Goal: Share content: Share content

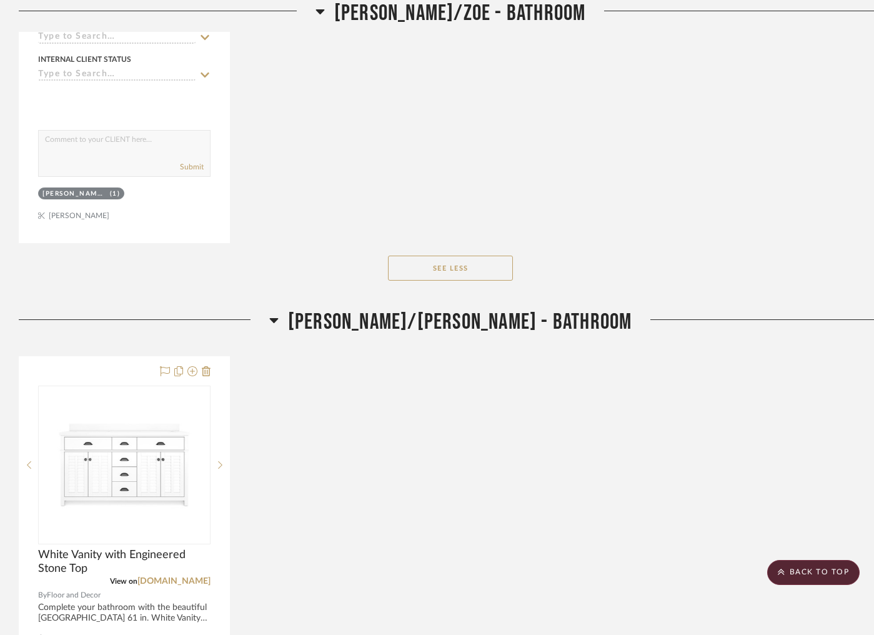
scroll to position [1170, 0]
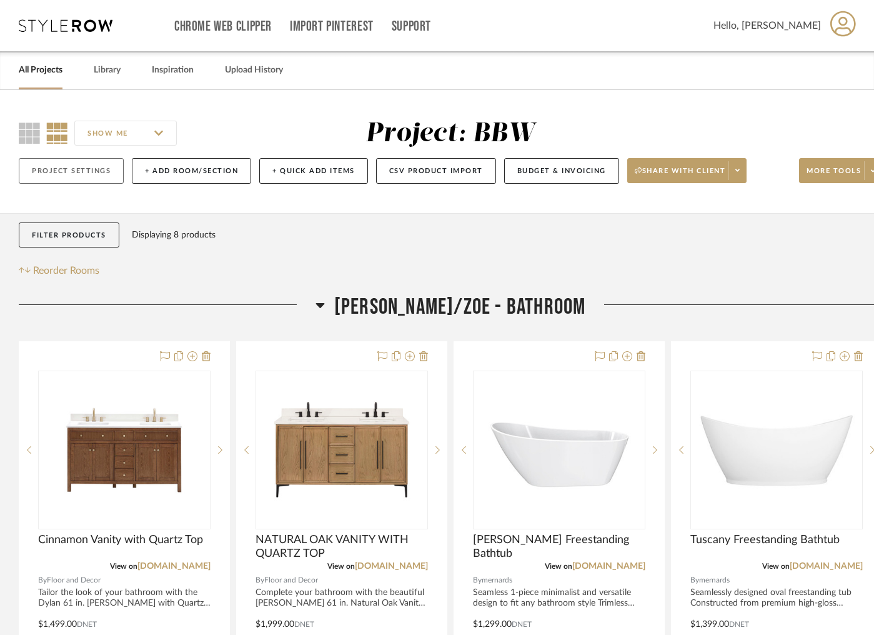
click at [72, 177] on button "Project Settings" at bounding box center [71, 171] width 105 height 26
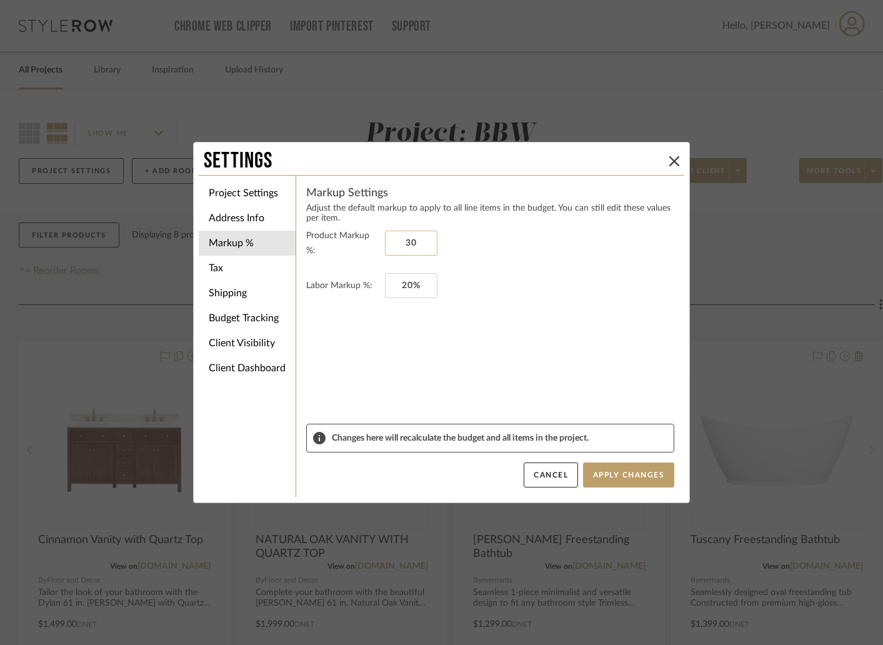
click at [426, 241] on input "30" at bounding box center [411, 243] width 52 height 25
type input "20%"
click at [533, 299] on form "Product Markup %: 20% Labor Markup %: 20%" at bounding box center [490, 326] width 368 height 196
click at [420, 285] on input "20" at bounding box center [411, 285] width 52 height 25
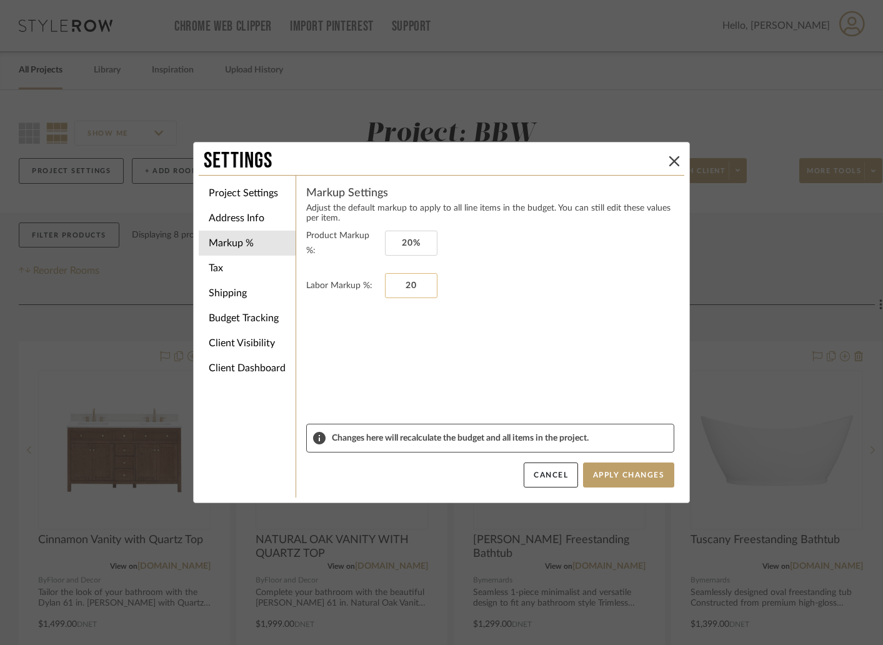
click at [420, 285] on input "20" at bounding box center [411, 285] width 52 height 25
type input "0%"
click at [412, 351] on form "Product Markup %: 20% Labor Markup %: 0%" at bounding box center [490, 326] width 368 height 196
click at [253, 274] on li "Tax" at bounding box center [247, 268] width 97 height 25
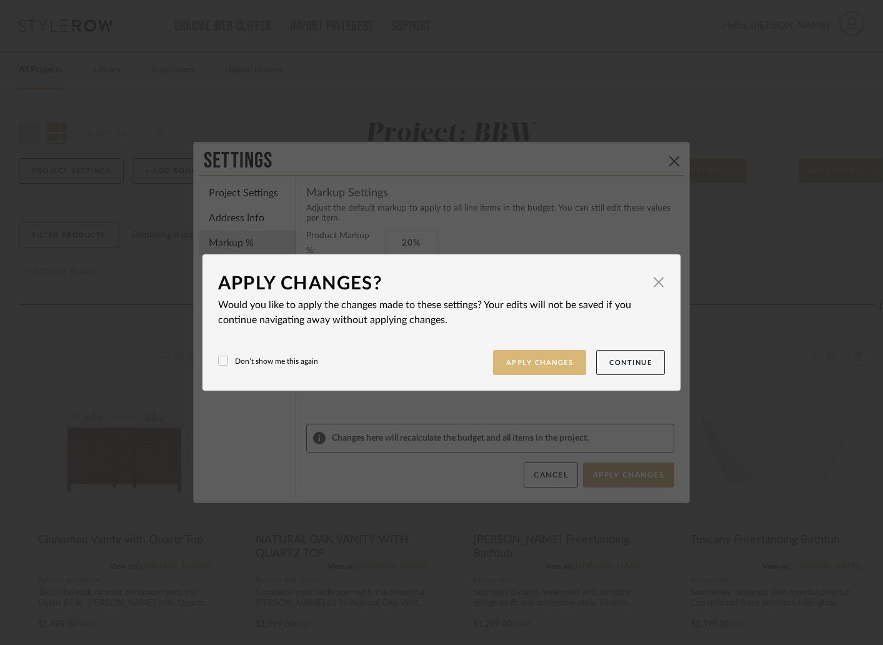
click at [552, 363] on button "Apply Changes" at bounding box center [540, 363] width 94 height 26
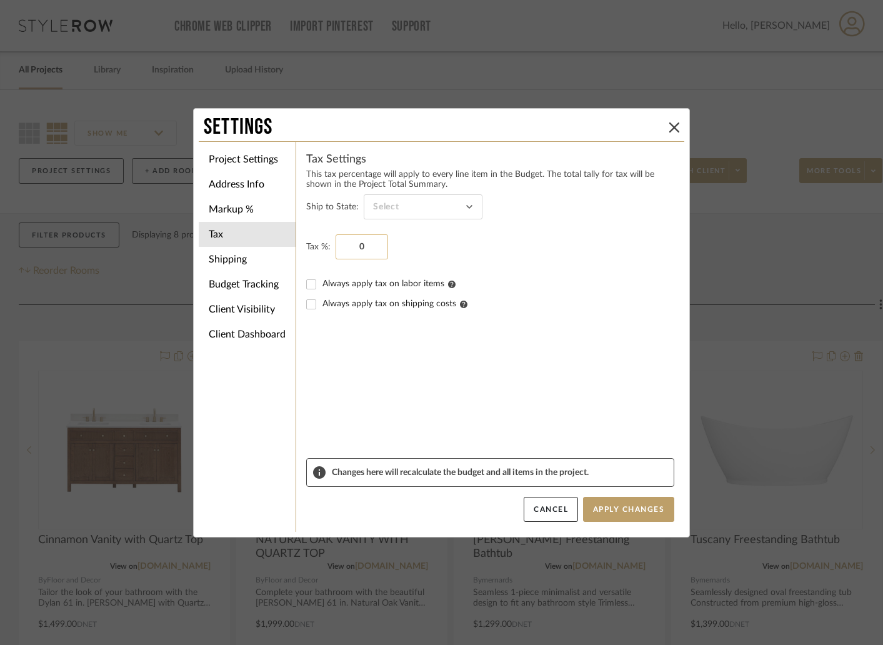
click at [370, 252] on input "0" at bounding box center [362, 246] width 52 height 25
type input "8%"
click at [447, 259] on sr-form-field "Tax %: 8%" at bounding box center [490, 254] width 368 height 40
click at [462, 205] on input at bounding box center [423, 206] width 119 height 25
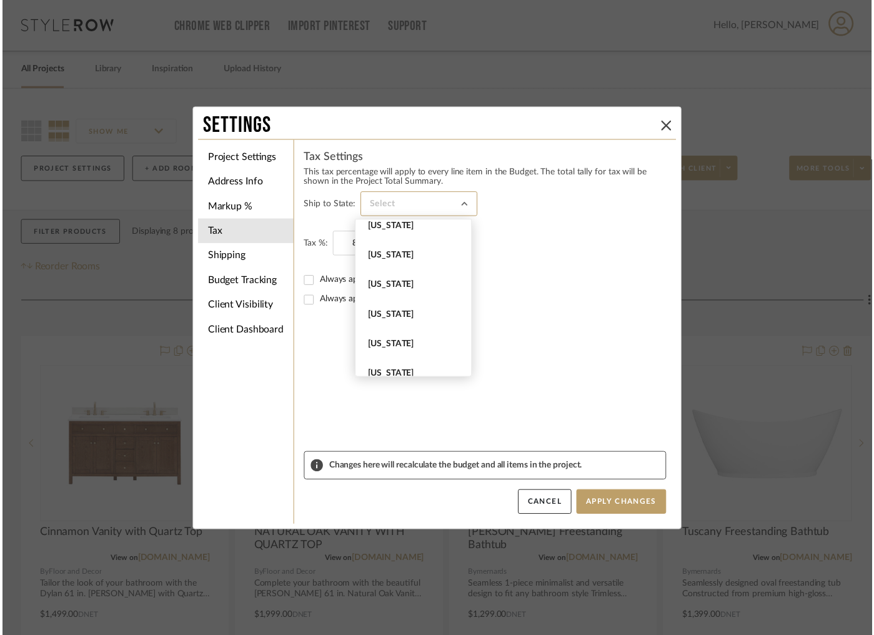
scroll to position [1063, 0]
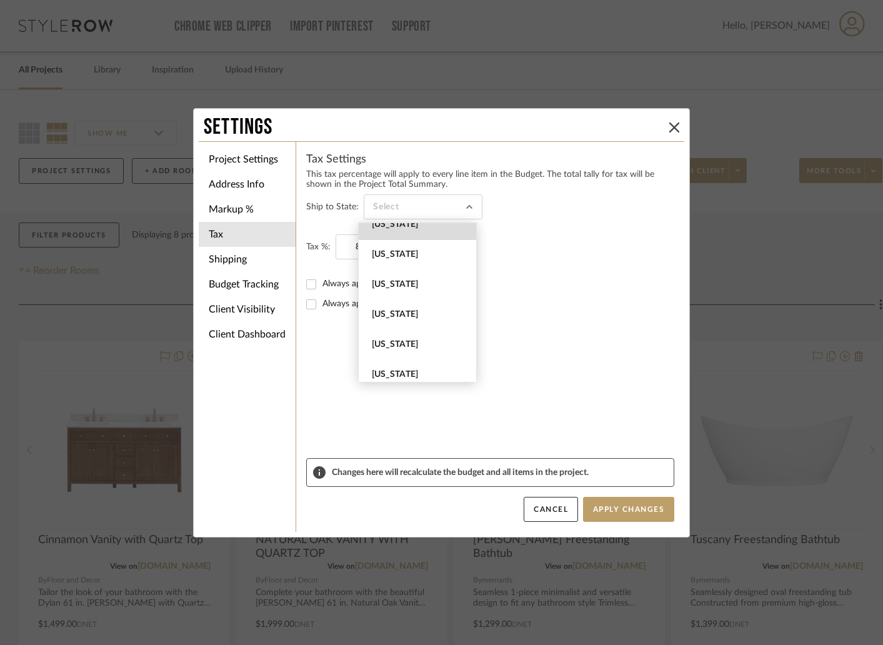
click at [417, 237] on span "Ohio" at bounding box center [417, 225] width 117 height 30
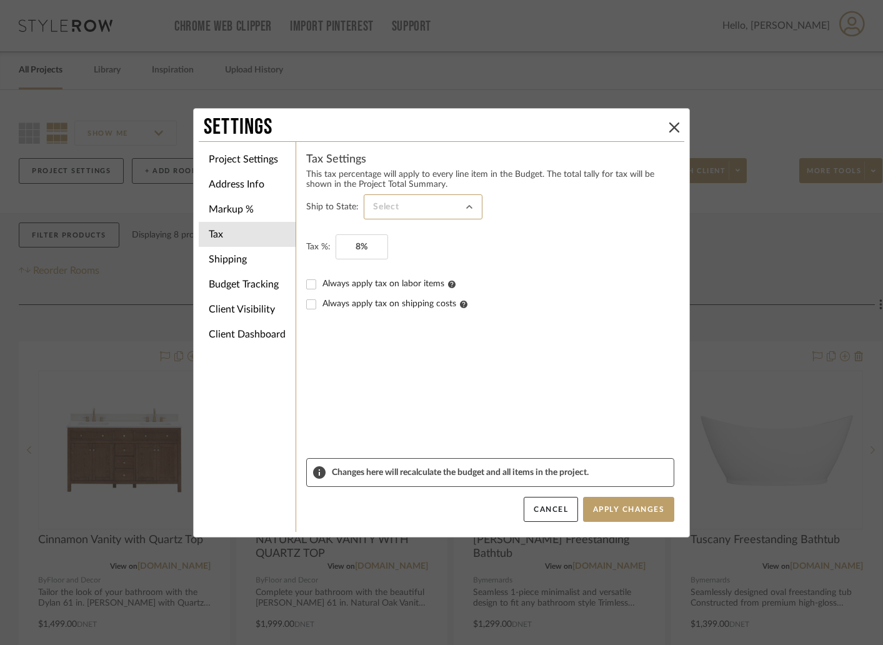
type input "Ohio"
click at [251, 257] on li "Shipping" at bounding box center [247, 259] width 97 height 25
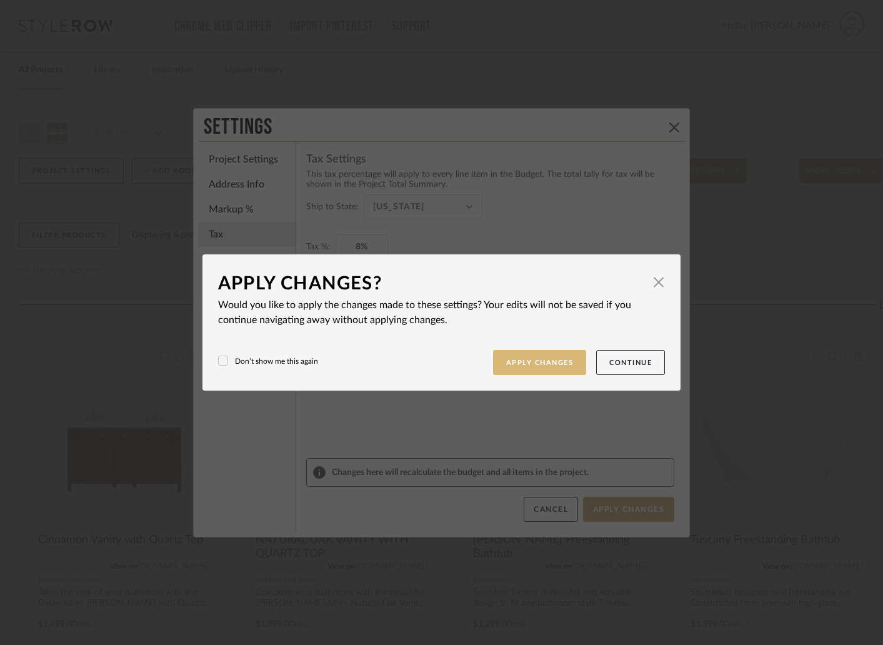
click at [552, 359] on button "Apply Changes" at bounding box center [540, 363] width 94 height 26
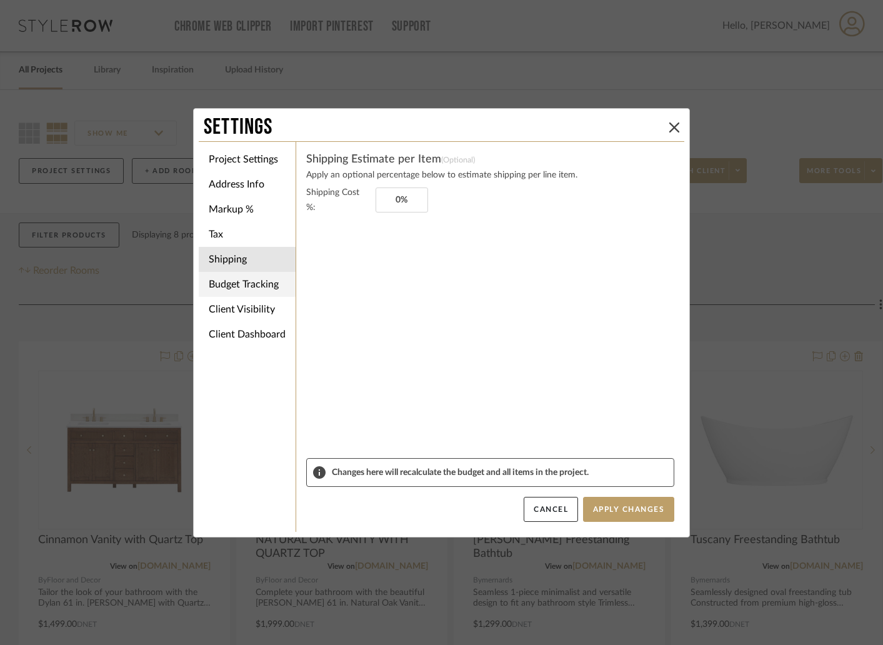
click at [262, 288] on li "Budget Tracking" at bounding box center [247, 284] width 97 height 25
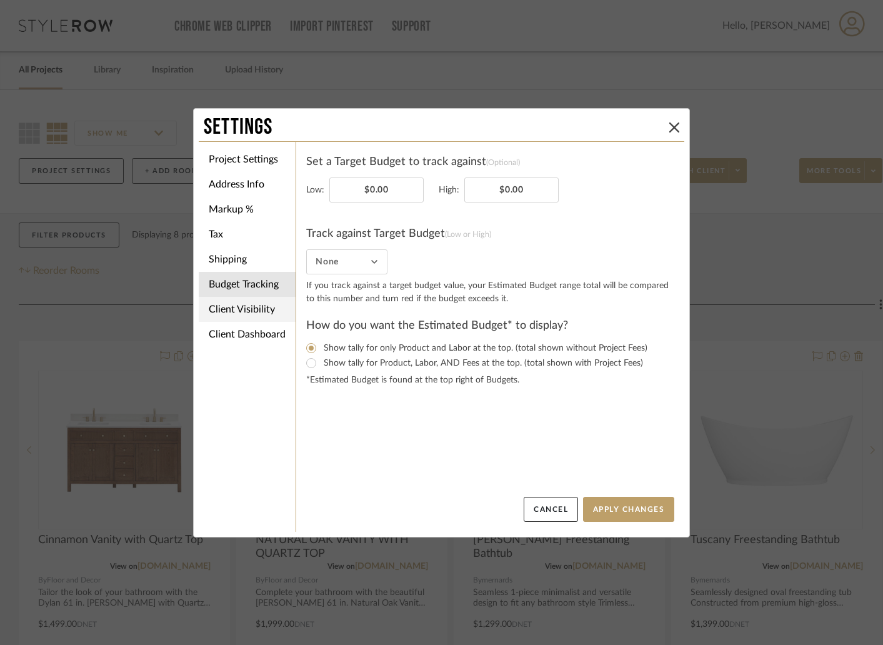
click at [262, 307] on li "Client Visibility" at bounding box center [247, 309] width 97 height 25
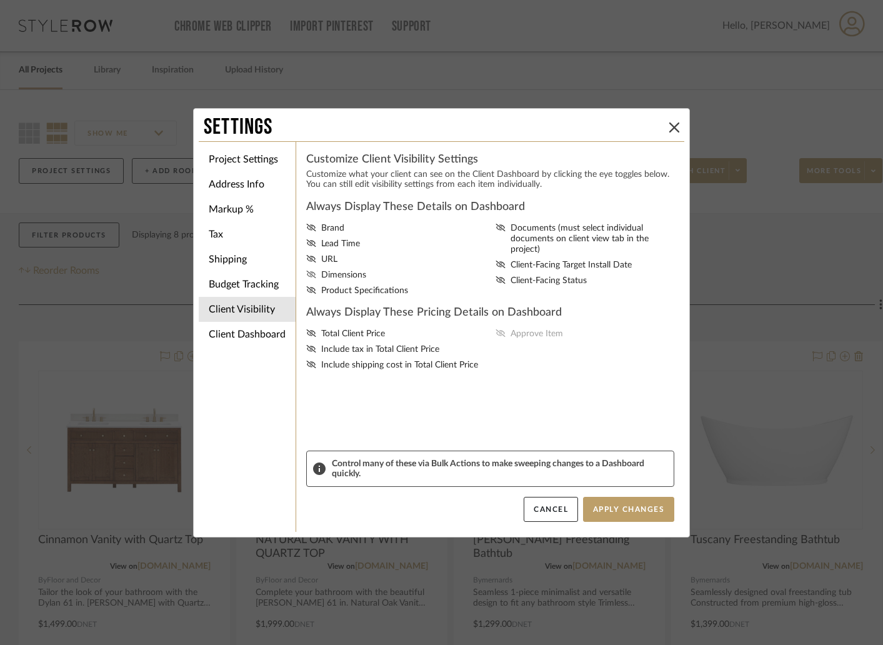
click at [327, 281] on span "Dimensions" at bounding box center [343, 275] width 45 height 11
click at [0, 0] on input "Dimensions" at bounding box center [0, 0] width 0 height 0
click at [353, 339] on span "Total Client Price" at bounding box center [353, 334] width 64 height 11
click at [0, 0] on input "Total Client Price" at bounding box center [0, 0] width 0 height 0
click at [502, 339] on label "Approve Item" at bounding box center [588, 334] width 184 height 11
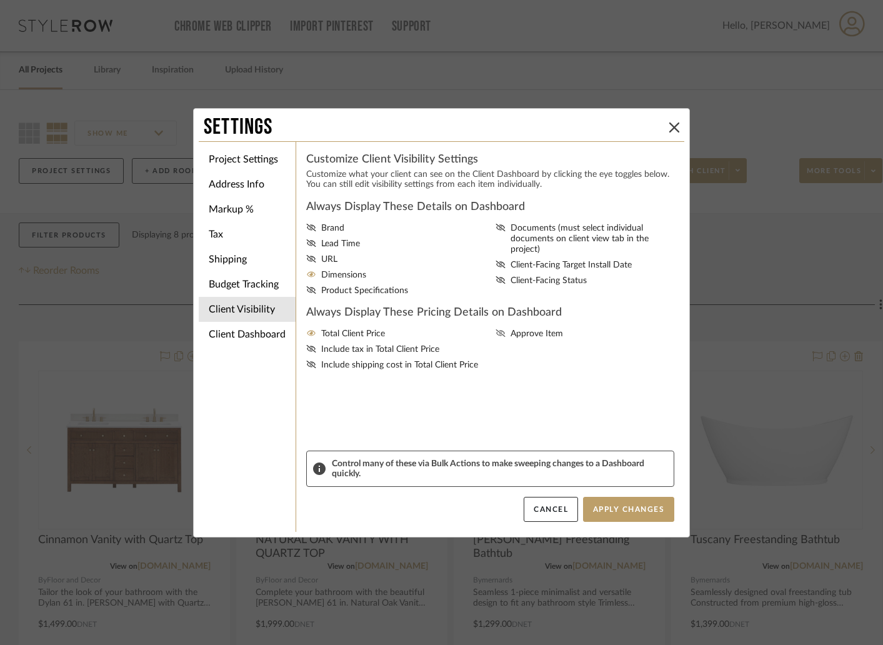
click at [0, 0] on input "Approve Item" at bounding box center [0, 0] width 0 height 0
click at [385, 339] on label "Total Client Price" at bounding box center [398, 334] width 184 height 11
click at [0, 0] on input "Total Client Price" at bounding box center [0, 0] width 0 height 0
click at [380, 339] on span "Total Client Price" at bounding box center [353, 334] width 64 height 11
click at [0, 0] on input "Total Client Price" at bounding box center [0, 0] width 0 height 0
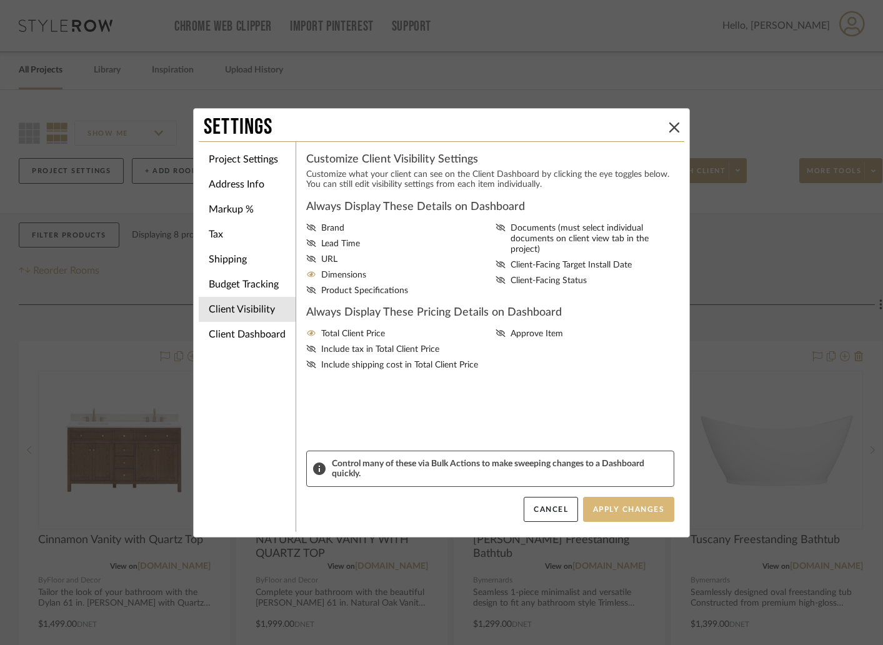
click at [619, 514] on button "Apply Changes" at bounding box center [628, 509] width 91 height 25
click at [671, 120] on button at bounding box center [674, 127] width 15 height 15
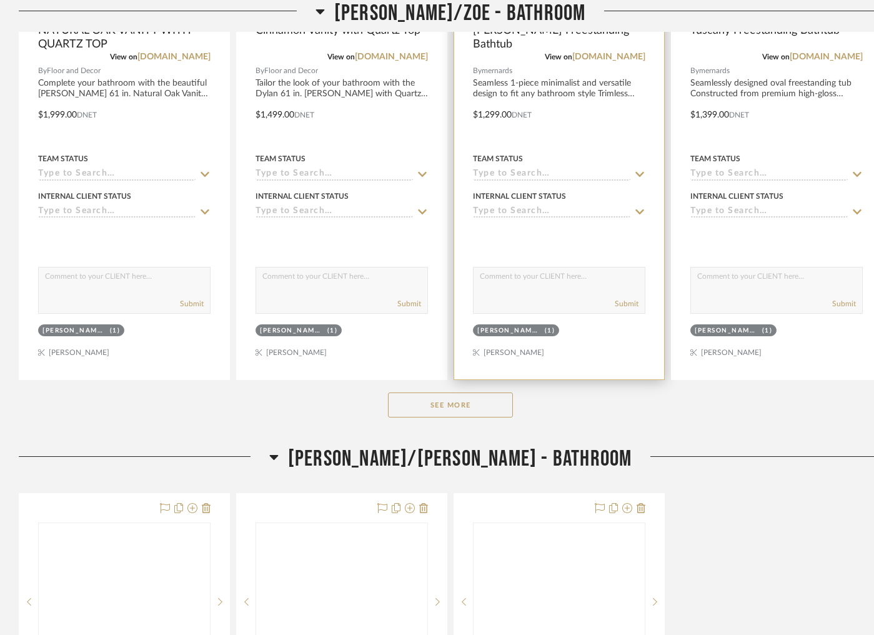
scroll to position [546, 0]
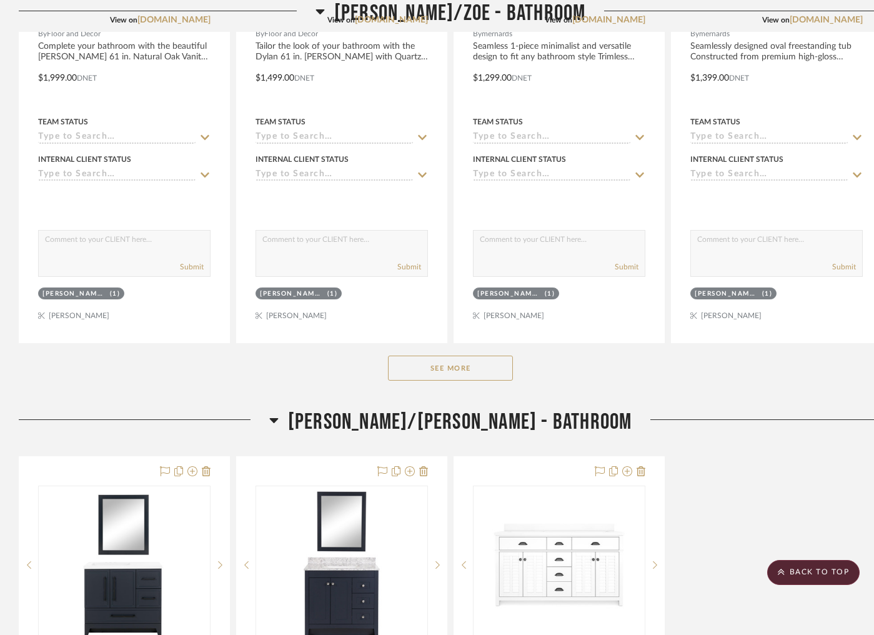
click at [451, 366] on button "See More" at bounding box center [450, 368] width 125 height 25
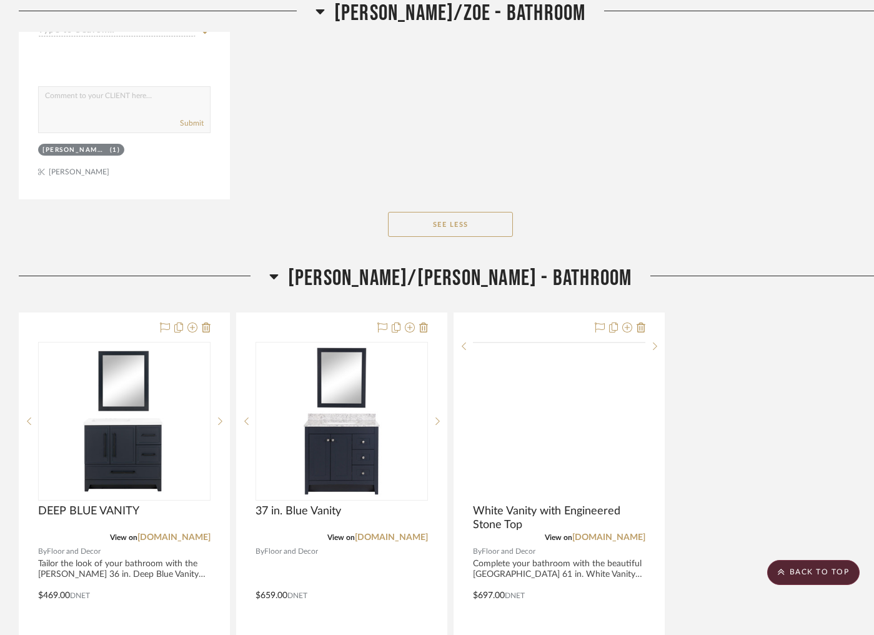
scroll to position [1278, 0]
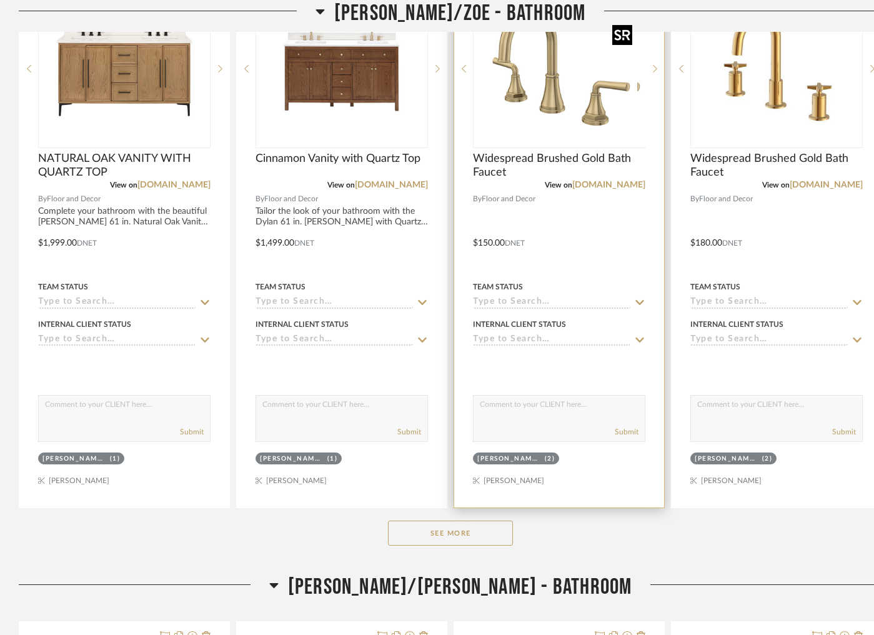
scroll to position [531, 0]
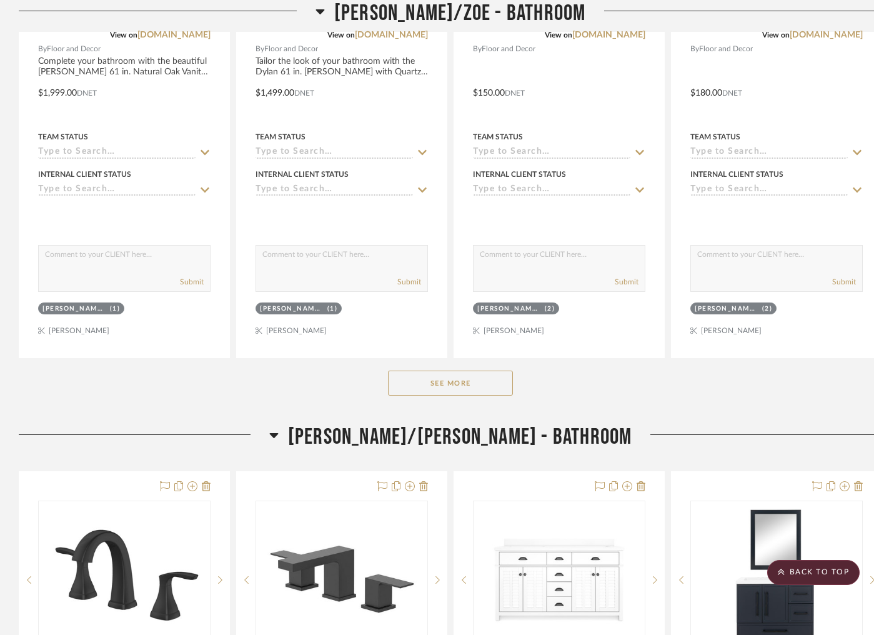
click at [481, 386] on button "See More" at bounding box center [450, 383] width 125 height 25
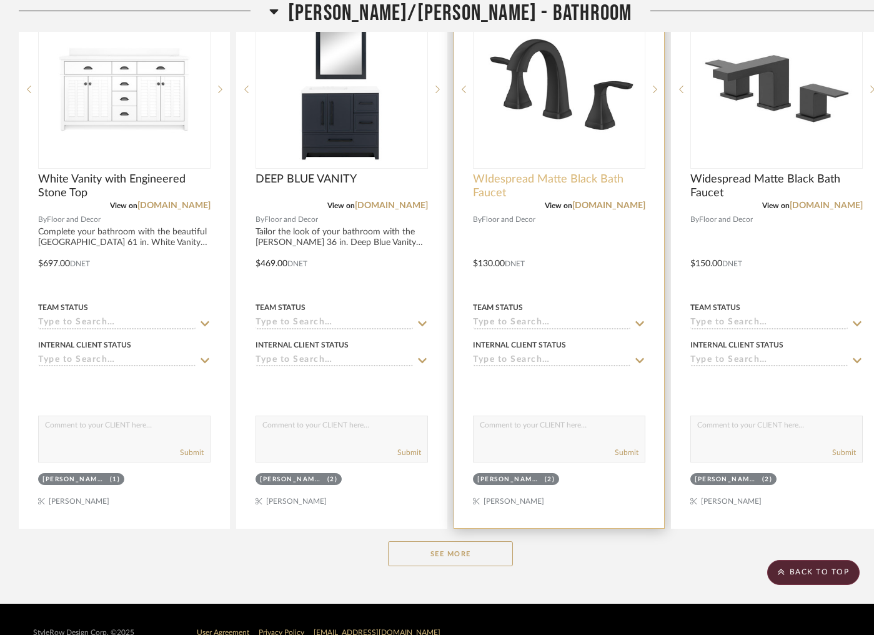
scroll to position [1601, 0]
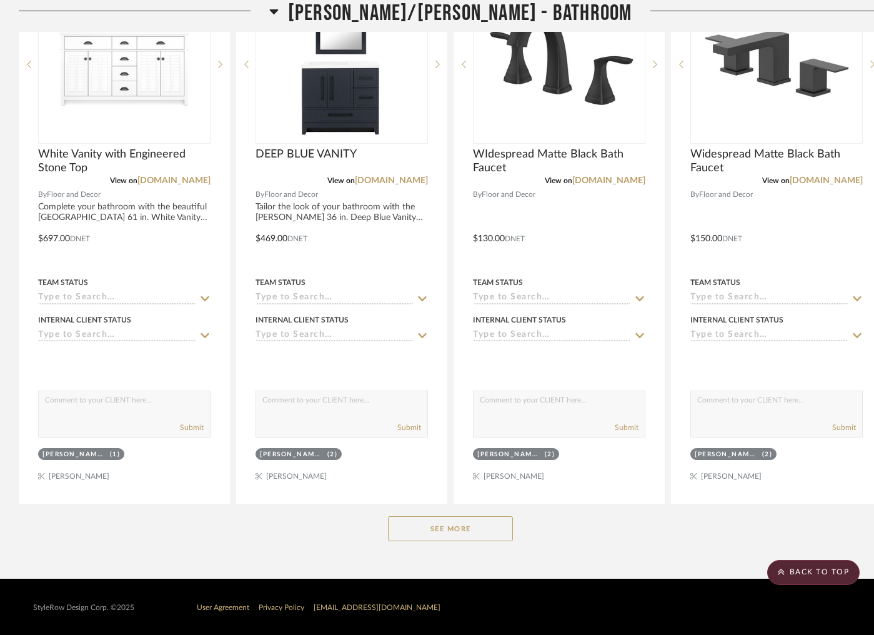
click at [476, 539] on button "See More" at bounding box center [450, 528] width 125 height 25
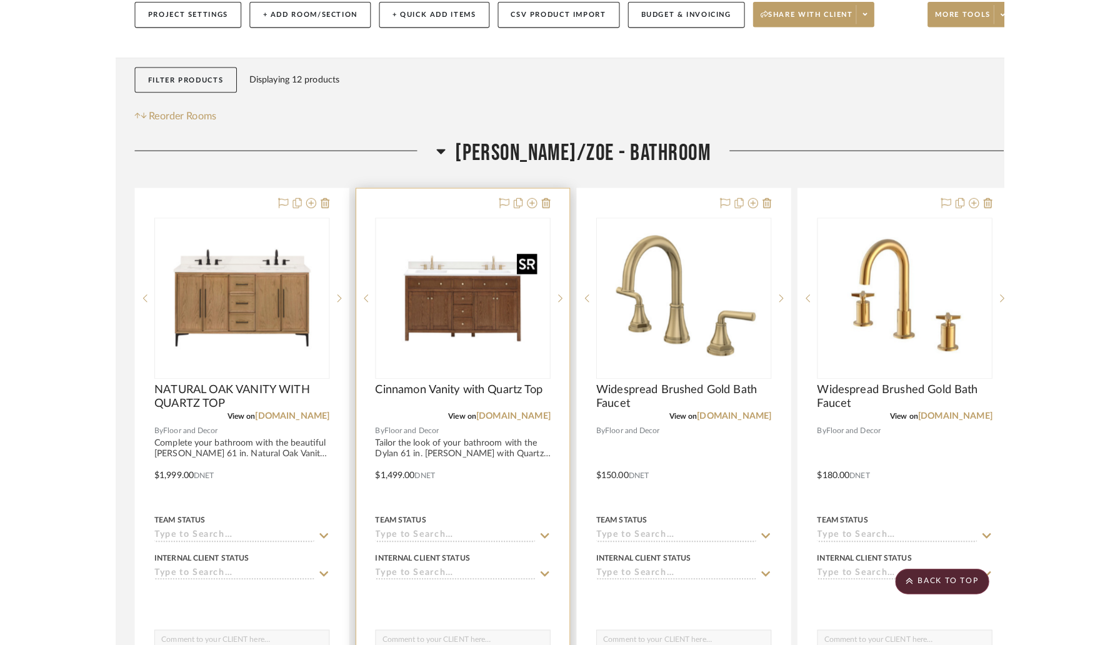
scroll to position [0, 0]
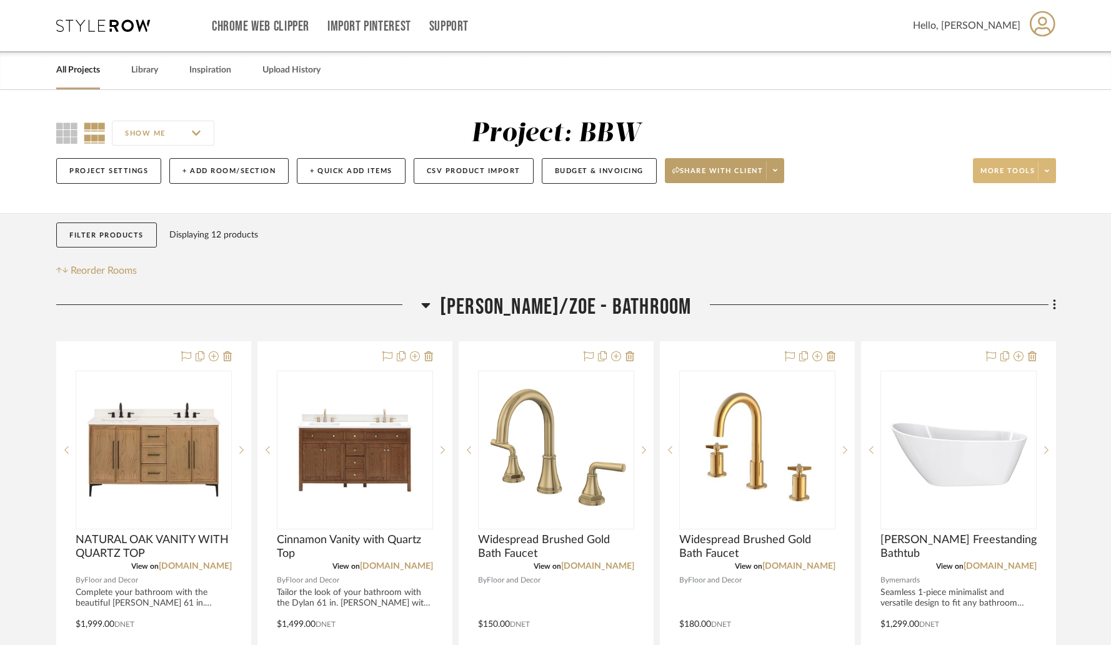
click at [882, 170] on icon at bounding box center [1047, 170] width 4 height 7
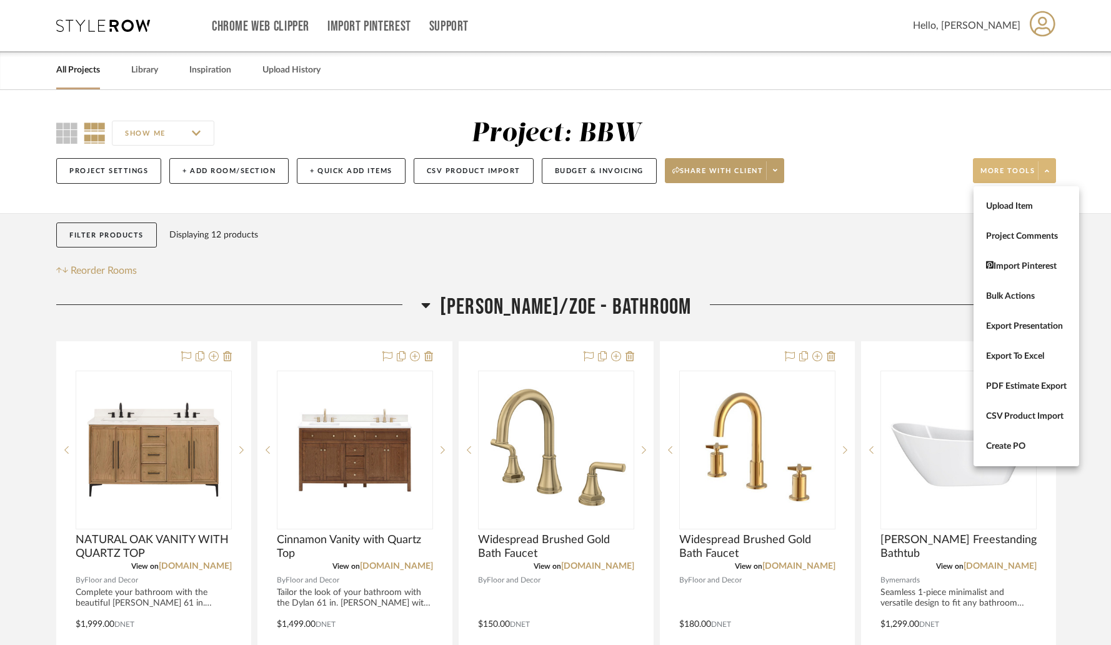
click at [775, 174] on div at bounding box center [555, 322] width 1111 height 645
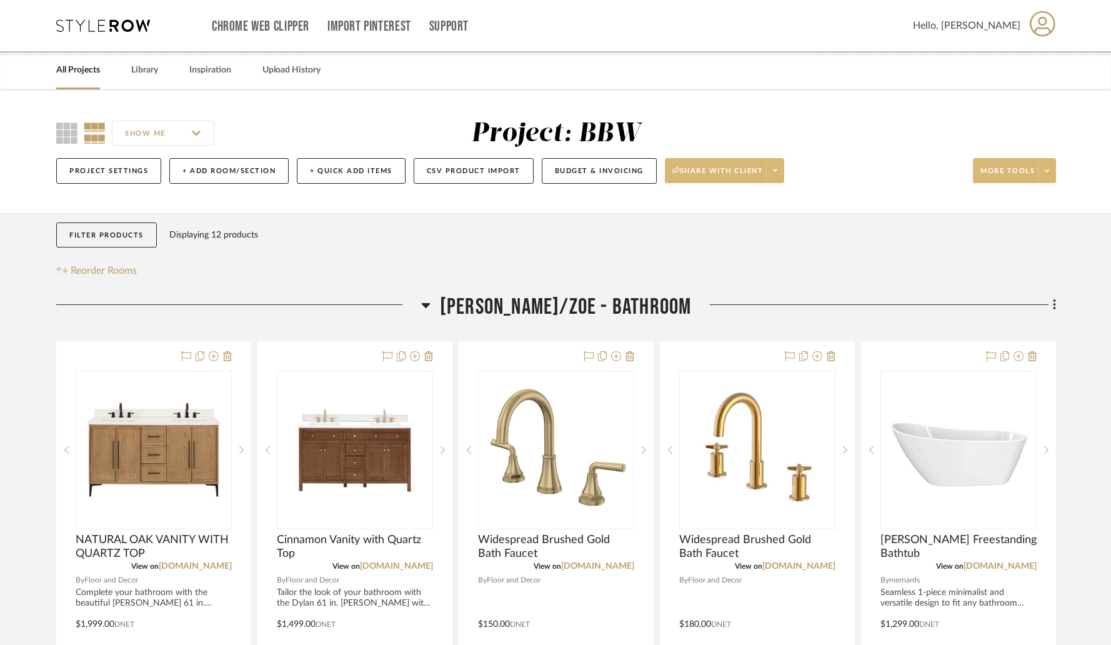
click at [777, 174] on icon at bounding box center [775, 170] width 4 height 7
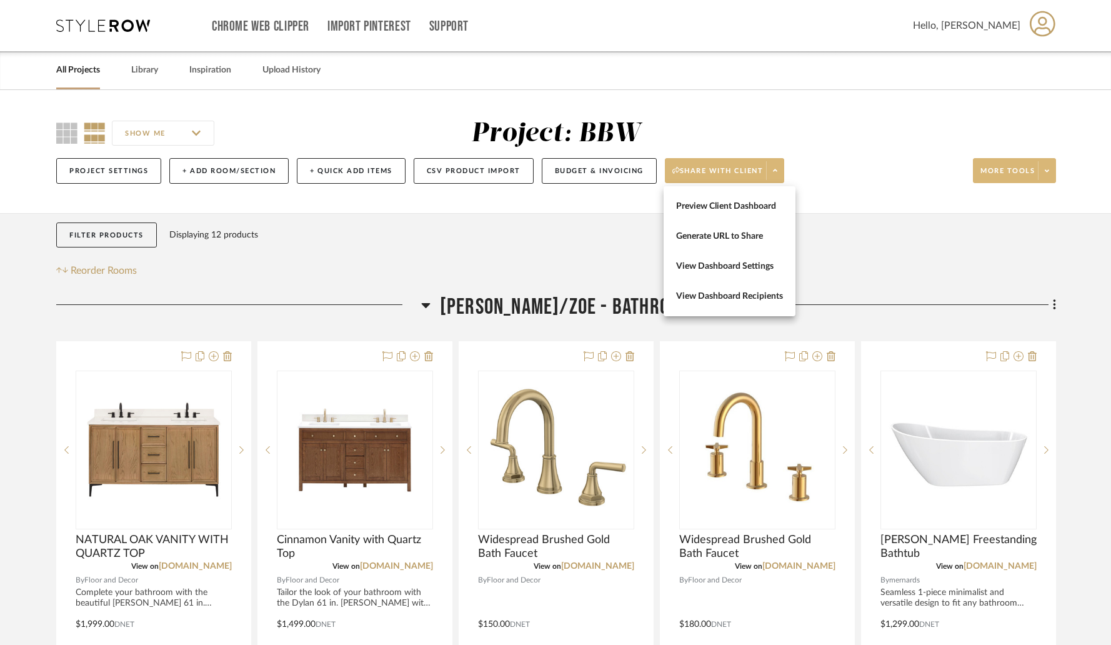
click at [777, 174] on div at bounding box center [555, 322] width 1111 height 645
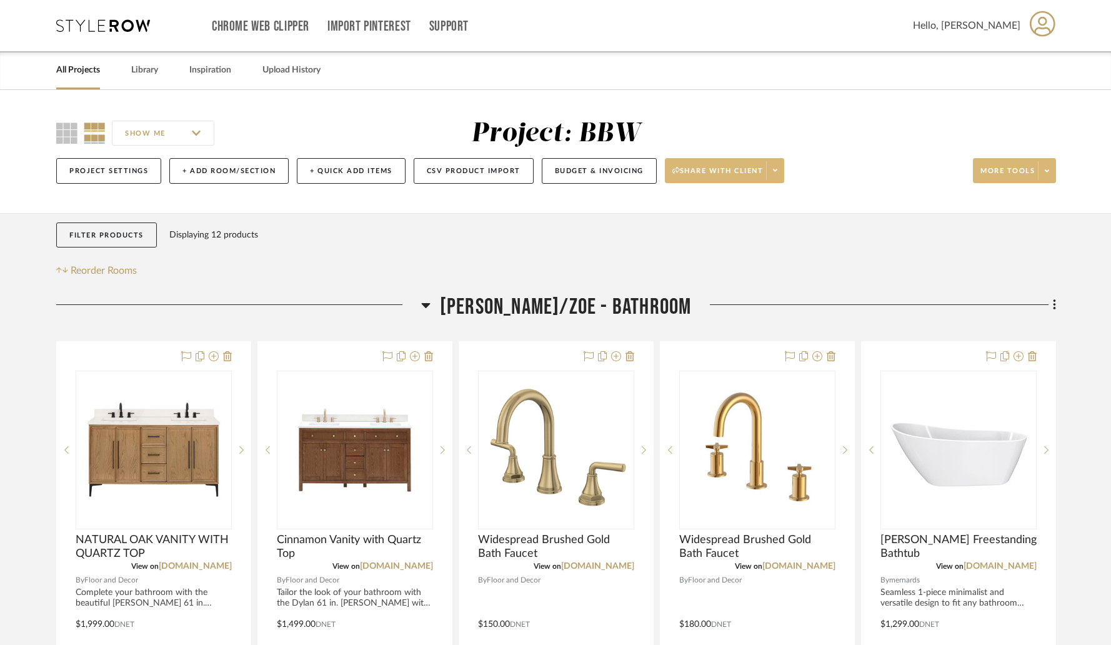
click at [882, 171] on icon at bounding box center [1047, 170] width 4 height 2
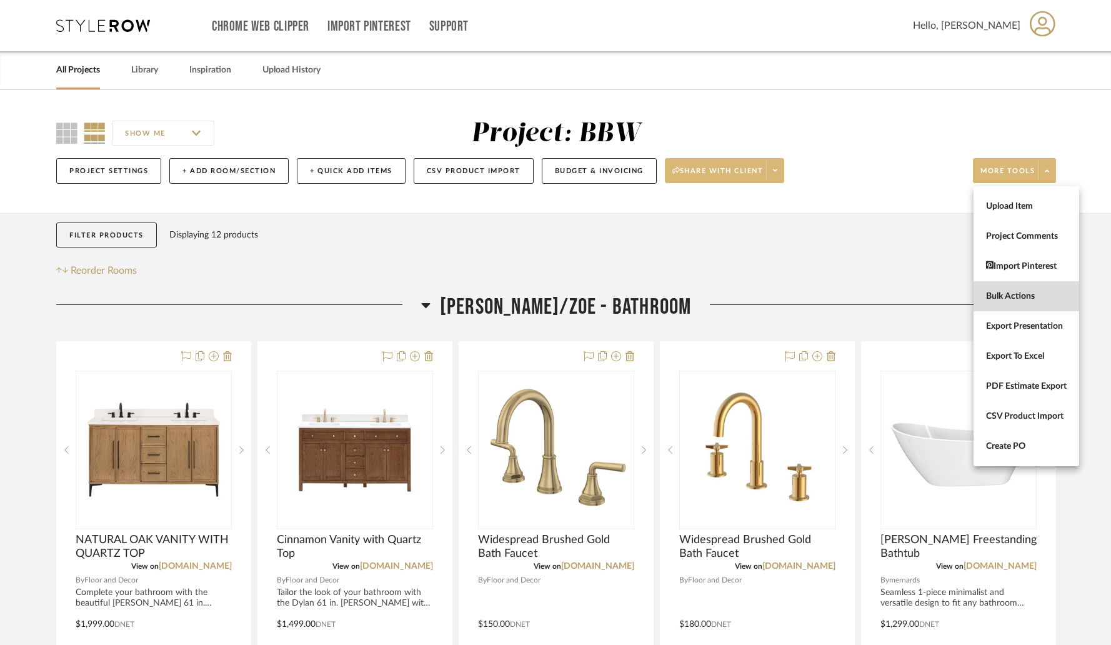
click at [882, 295] on span "Bulk Actions" at bounding box center [1026, 296] width 81 height 11
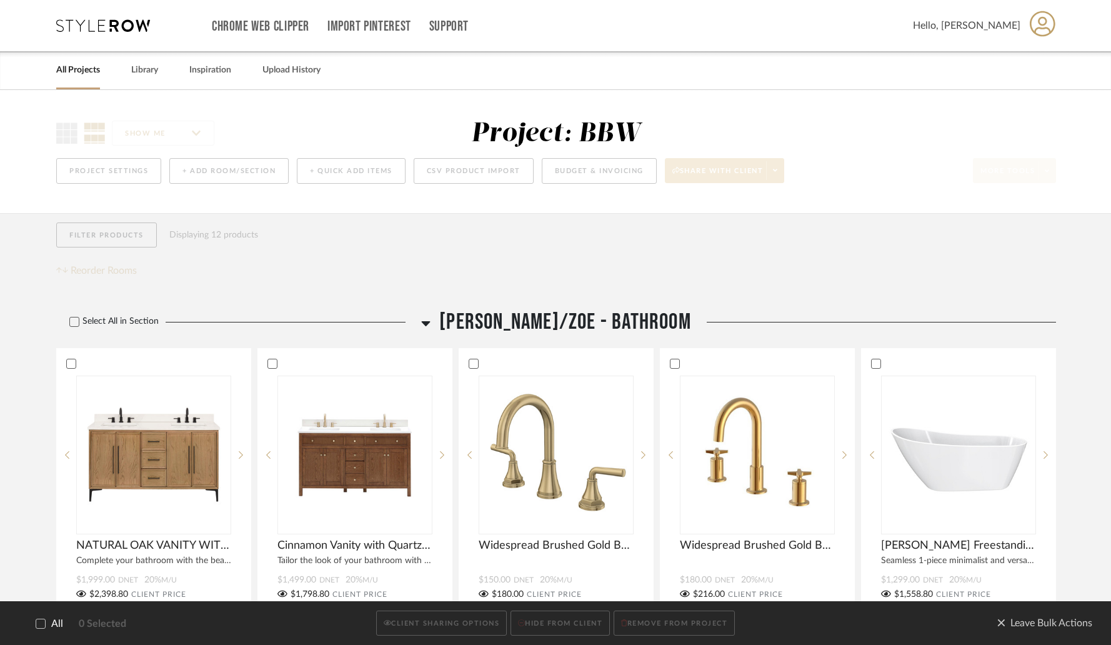
click at [46, 622] on label "All" at bounding box center [41, 624] width 44 height 12
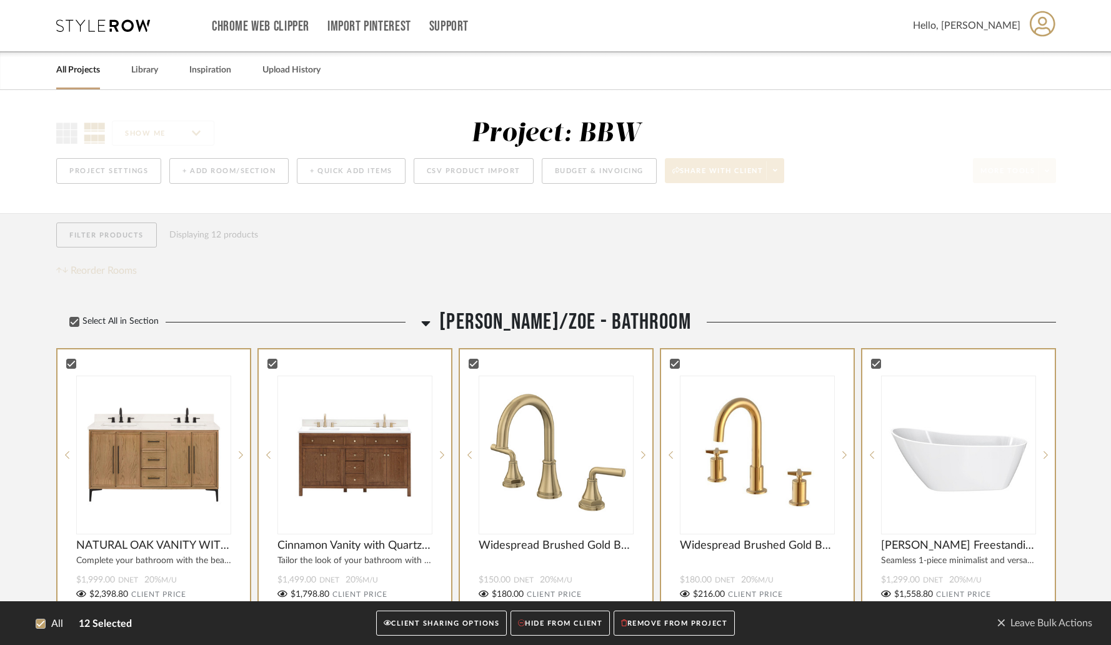
click at [432, 626] on button "CLIENT SHARING OPTIONS" at bounding box center [441, 623] width 131 height 26
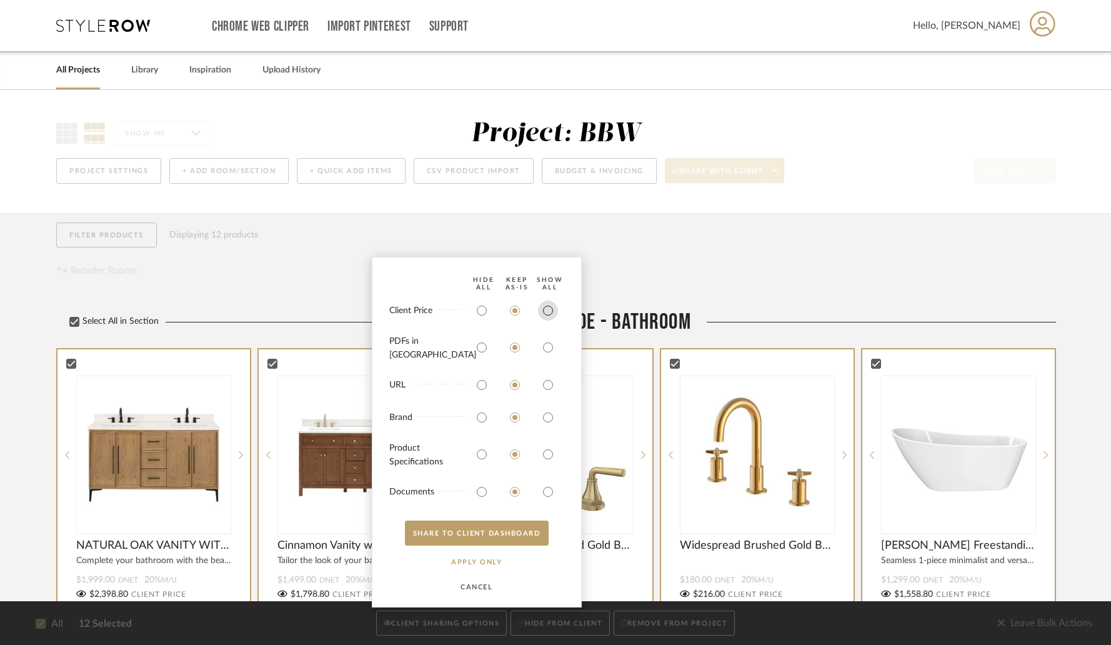
click at [549, 321] on input "radio" at bounding box center [548, 311] width 20 height 20
radio input "true"
click at [495, 536] on button "SHARE TO CLIENT Dashboard" at bounding box center [477, 533] width 144 height 25
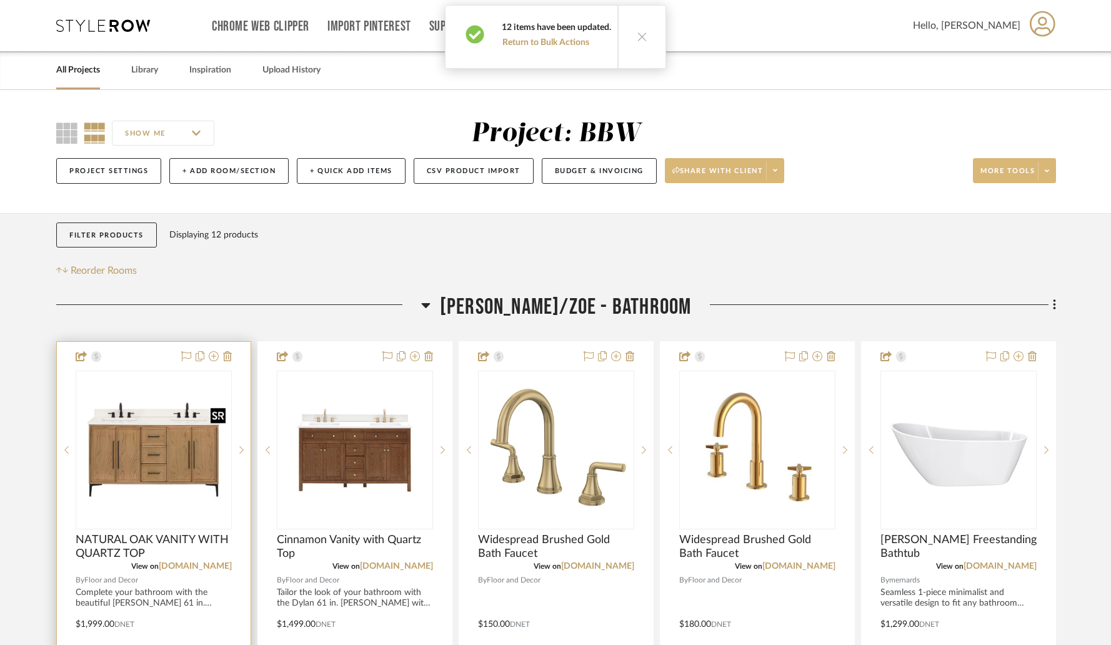
click at [211, 463] on img "0" at bounding box center [154, 450] width 154 height 154
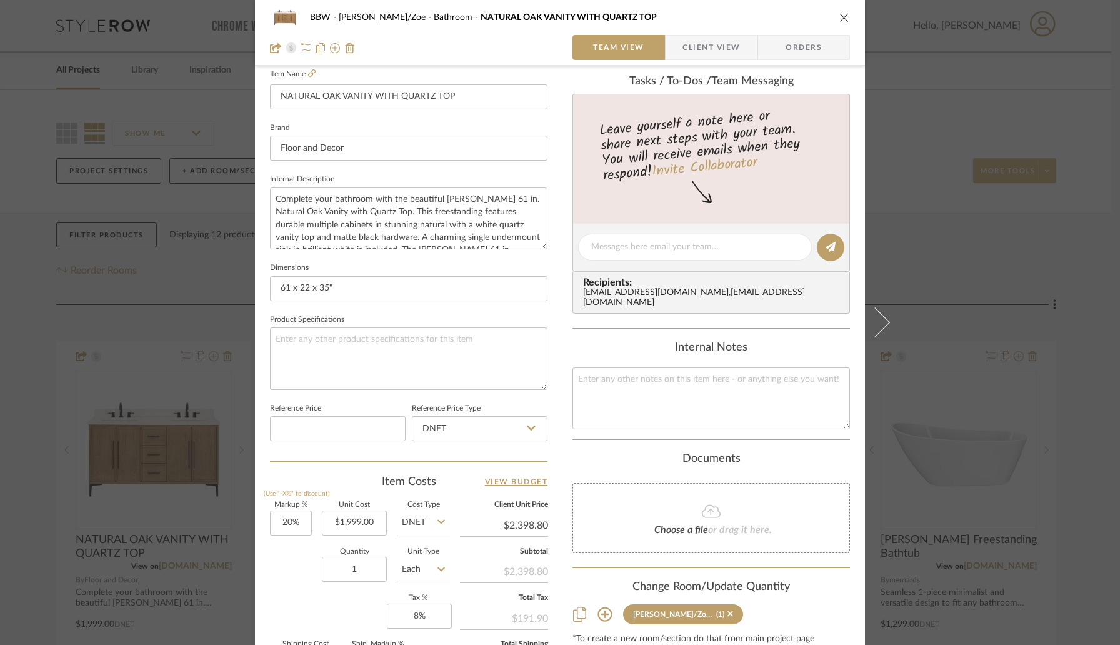
scroll to position [516, 0]
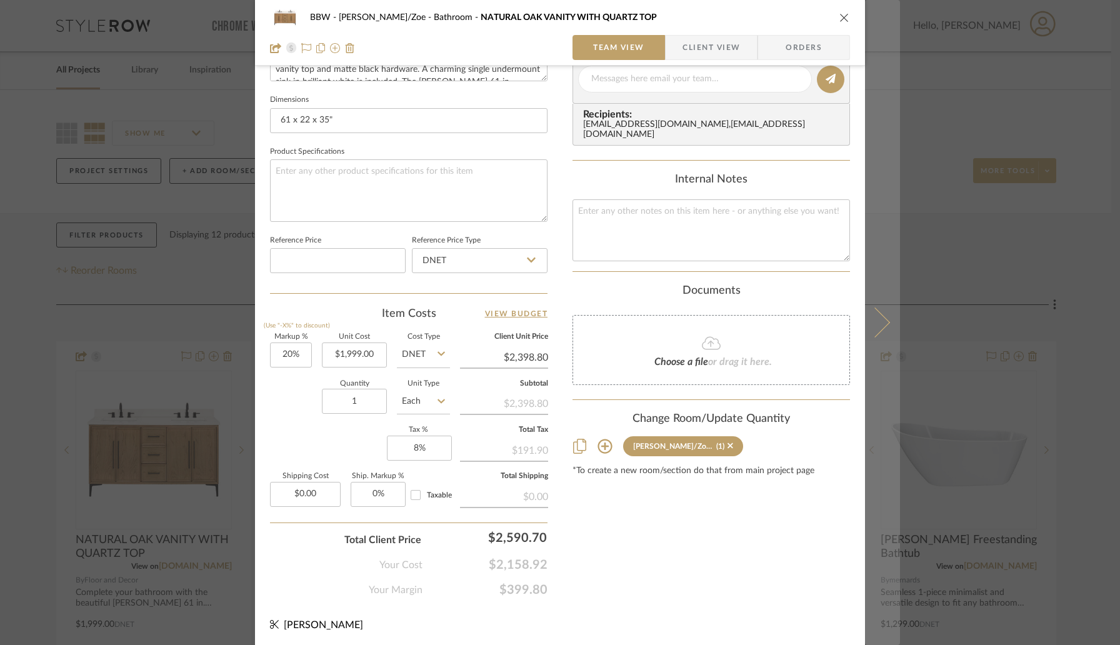
click at [872, 331] on icon at bounding box center [875, 322] width 30 height 30
click at [872, 326] on icon at bounding box center [875, 322] width 30 height 30
click at [872, 328] on icon at bounding box center [875, 322] width 30 height 30
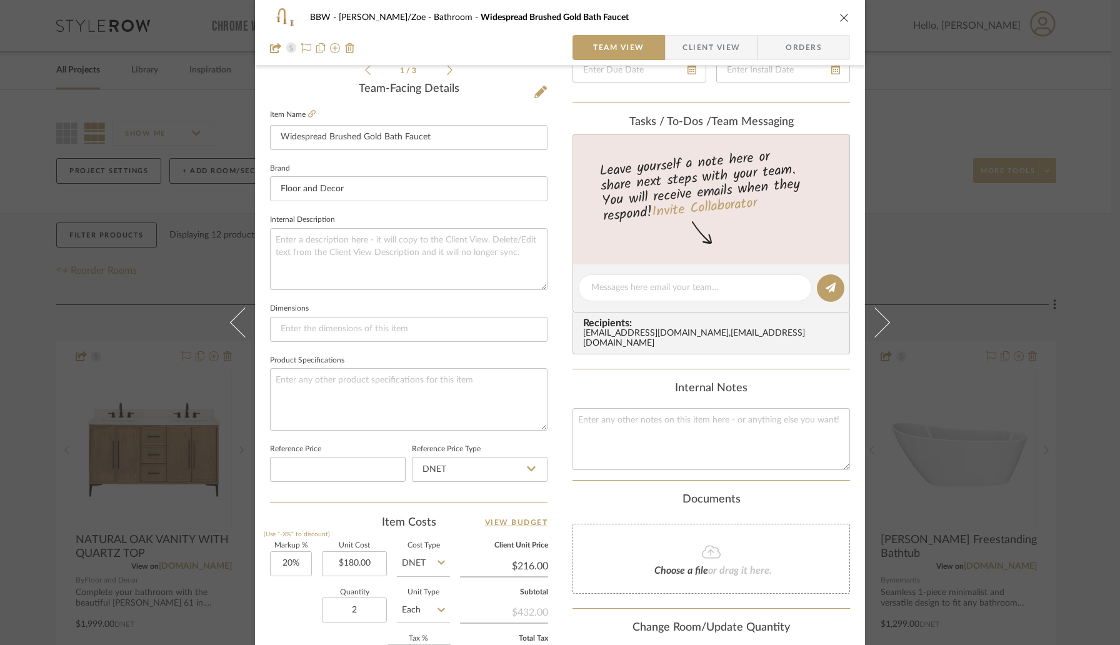
scroll to position [453, 0]
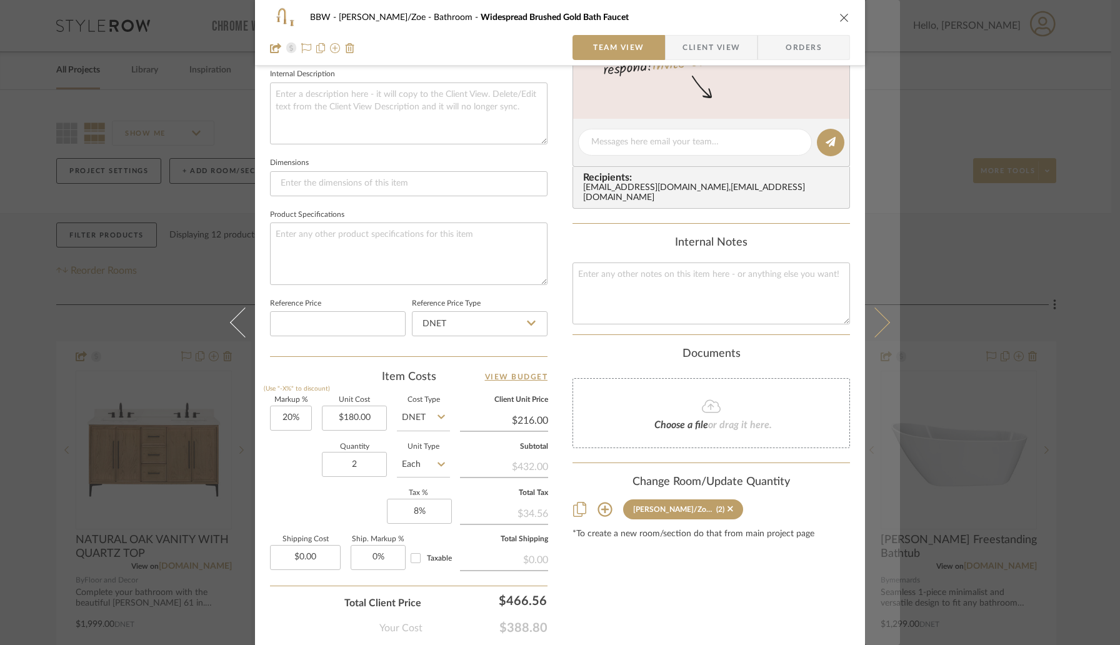
click at [879, 324] on icon at bounding box center [875, 322] width 30 height 30
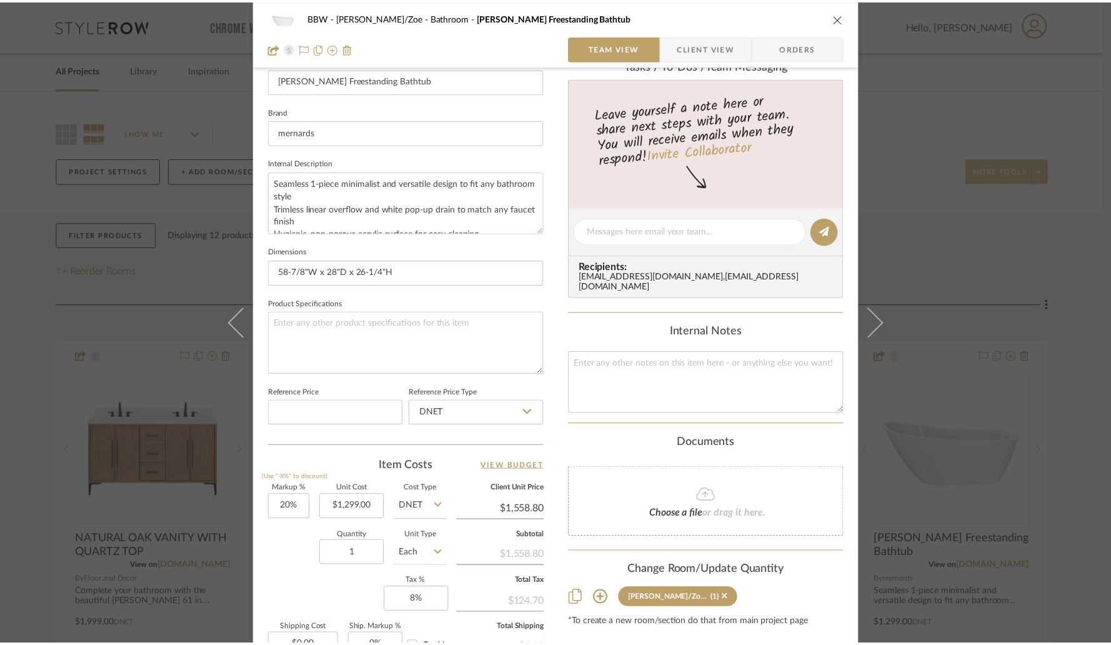
scroll to position [516, 0]
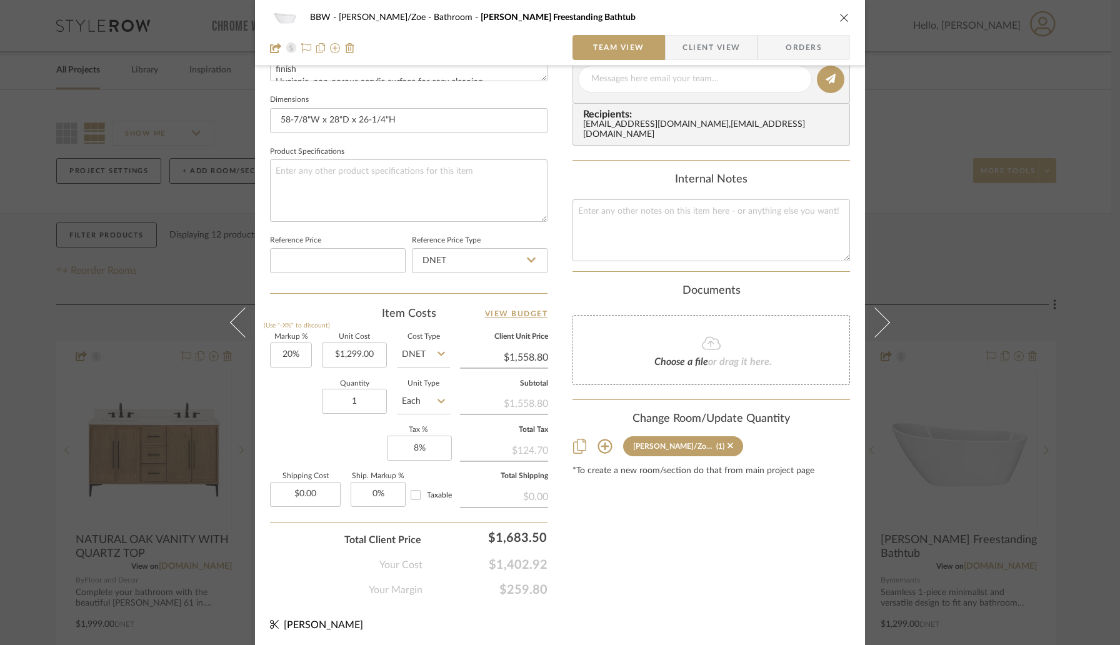
drag, startPoint x: 845, startPoint y: 20, endPoint x: 849, endPoint y: 27, distance: 7.6
click at [845, 20] on div "BBW [PERSON_NAME]/Zoe - Bathroom [PERSON_NAME] Freestanding Bathtub Team View C…" at bounding box center [560, 33] width 610 height 66
click at [840, 19] on icon "close" at bounding box center [844, 17] width 10 height 10
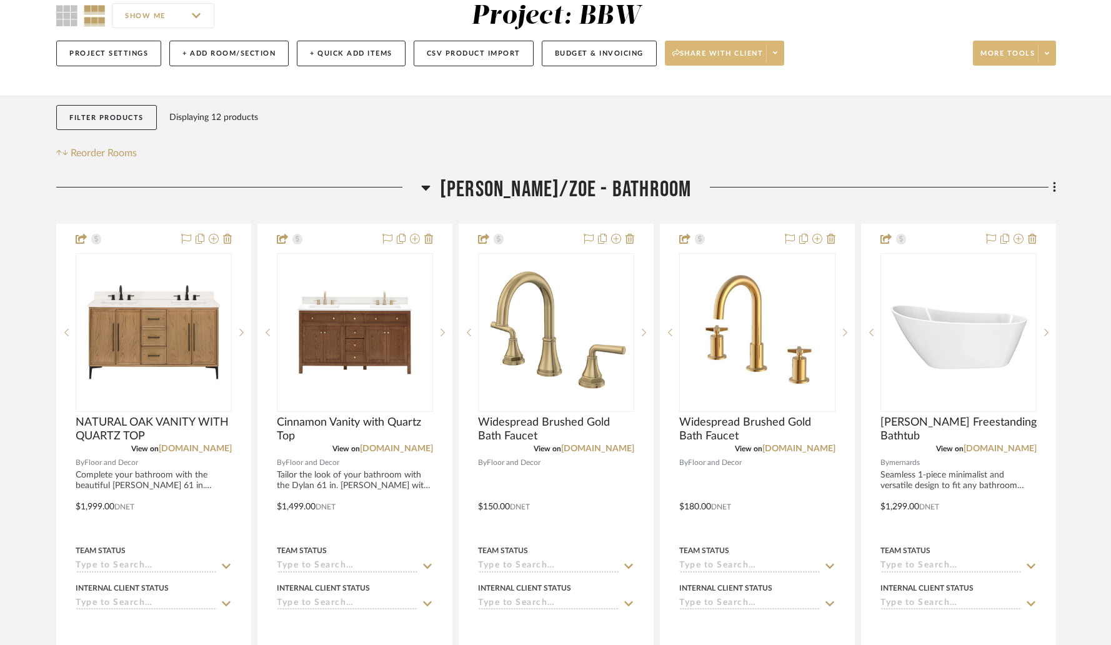
scroll to position [0, 0]
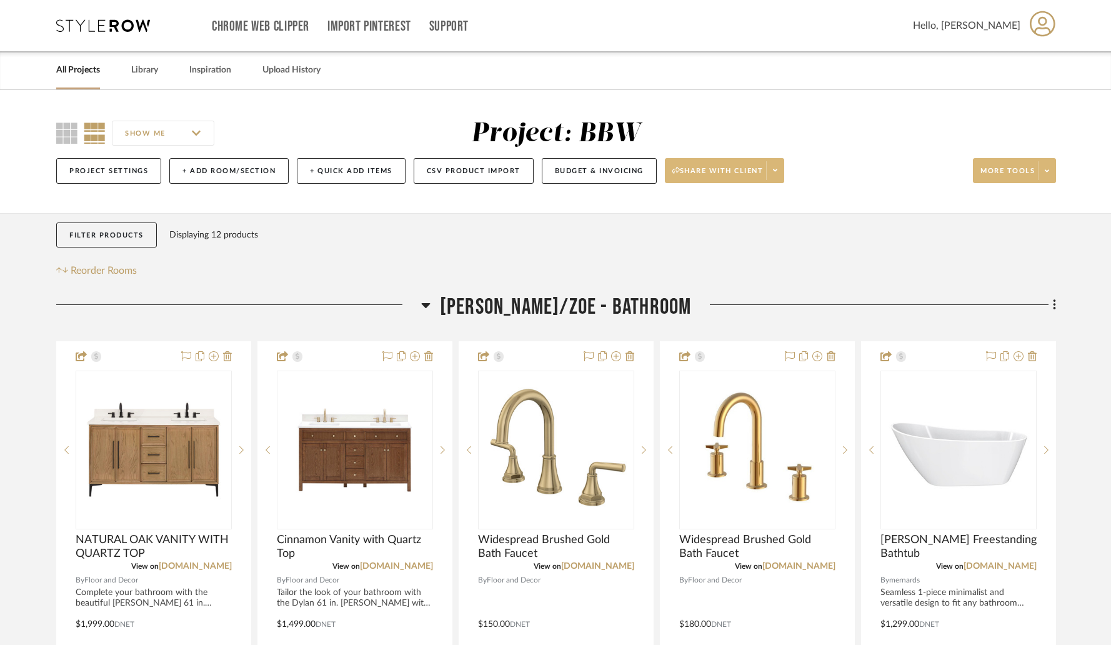
click at [783, 178] on span at bounding box center [774, 170] width 17 height 19
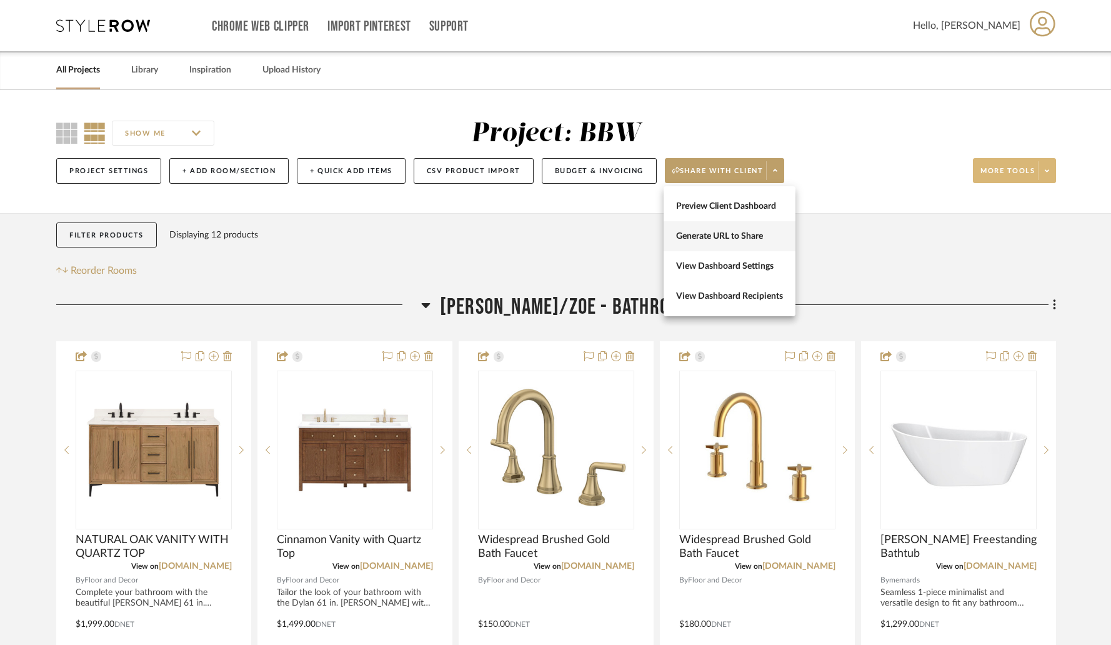
click at [746, 244] on button "Generate URL to Share" at bounding box center [730, 236] width 132 height 30
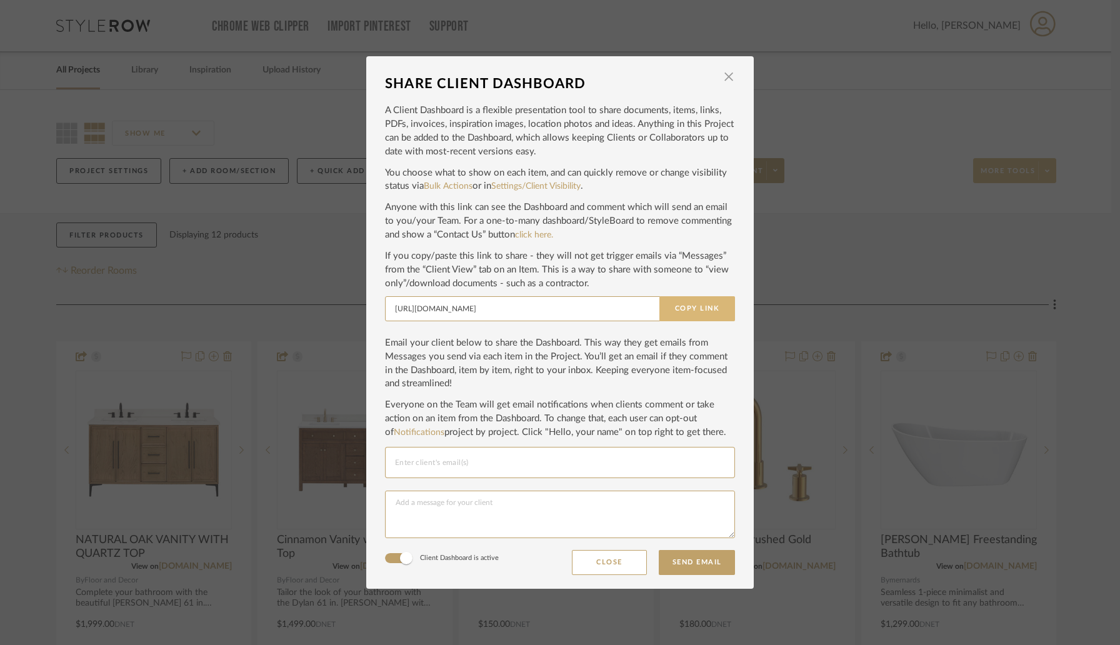
drag, startPoint x: 685, startPoint y: 309, endPoint x: 673, endPoint y: 296, distance: 17.7
click at [684, 309] on button "Copy Link" at bounding box center [697, 308] width 76 height 25
click at [726, 79] on span "button" at bounding box center [728, 76] width 25 height 25
